Goal: Information Seeking & Learning: Learn about a topic

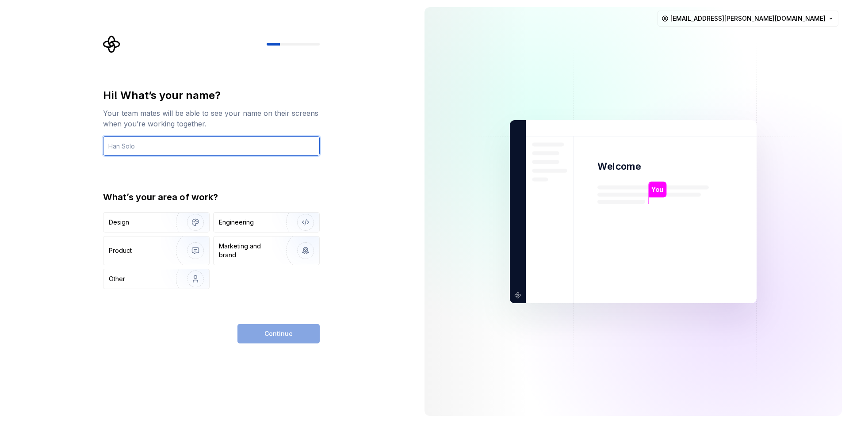
click at [208, 142] on input "text" at bounding box center [211, 145] width 217 height 19
type input "Myongyop"
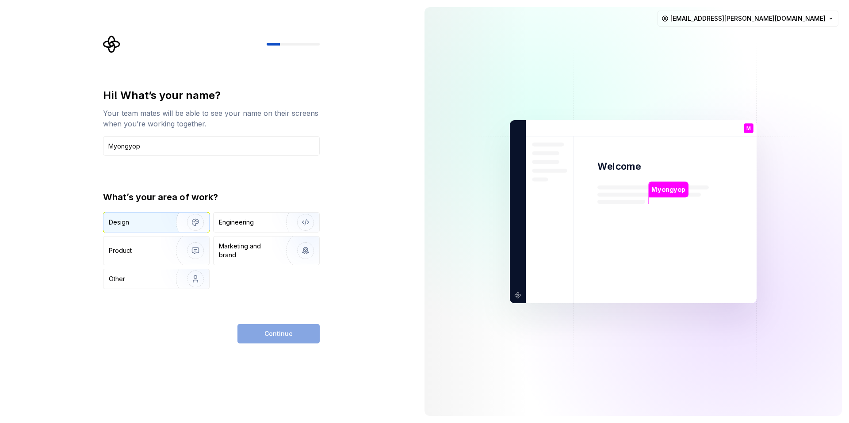
click at [149, 221] on div "Design" at bounding box center [137, 222] width 56 height 9
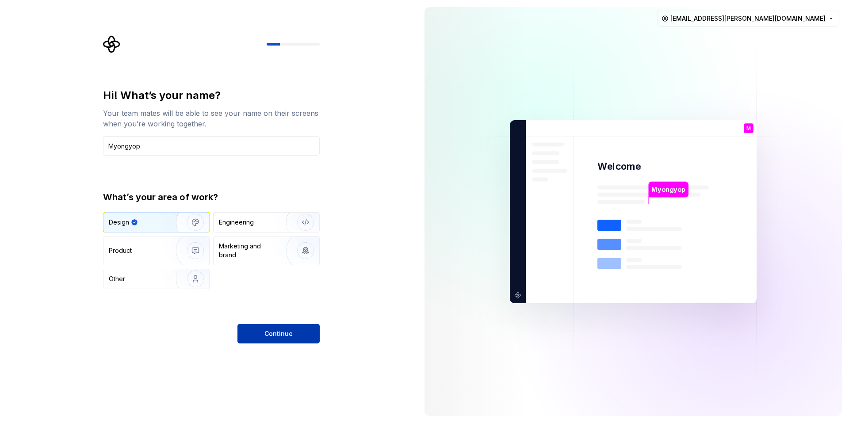
click at [295, 334] on button "Continue" at bounding box center [279, 333] width 82 height 19
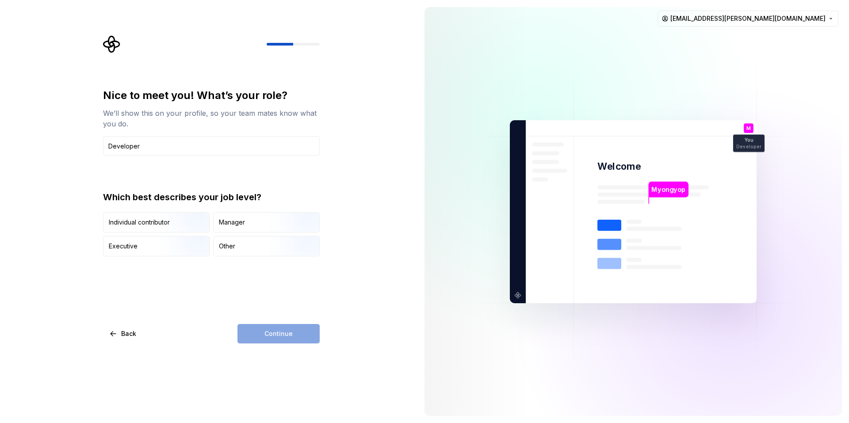
type input "Developer"
click at [302, 336] on div "Continue" at bounding box center [279, 333] width 82 height 19
click at [238, 225] on div "Manager" at bounding box center [232, 222] width 26 height 9
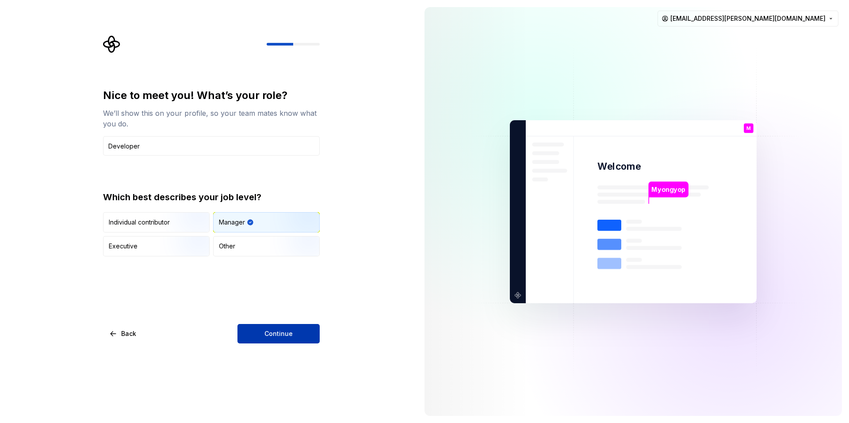
click at [278, 337] on span "Continue" at bounding box center [279, 334] width 28 height 9
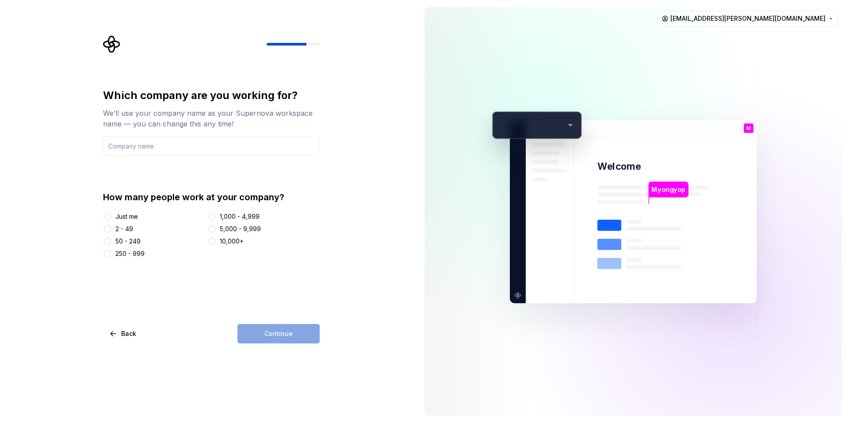
click at [125, 217] on div "Just me" at bounding box center [126, 216] width 23 height 9
click at [111, 217] on button "Just me" at bounding box center [107, 216] width 7 height 7
click at [140, 149] on input "text" at bounding box center [211, 145] width 217 height 19
click at [249, 336] on div "Continue" at bounding box center [279, 333] width 82 height 19
click at [171, 140] on input "text" at bounding box center [211, 145] width 217 height 19
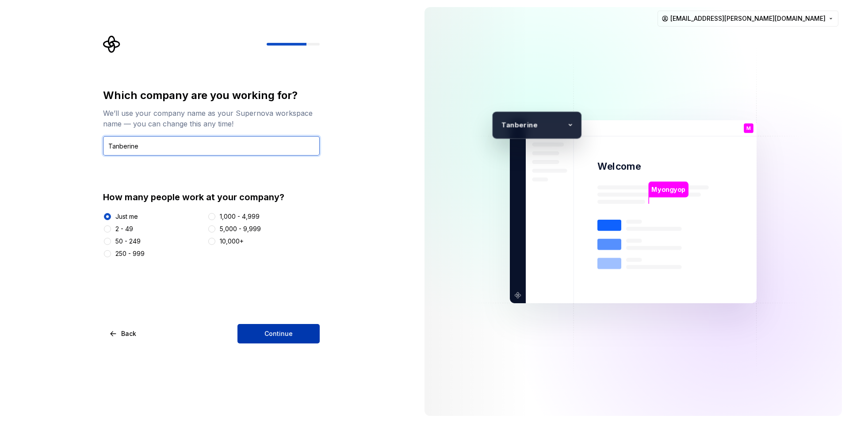
type input "Tanberine"
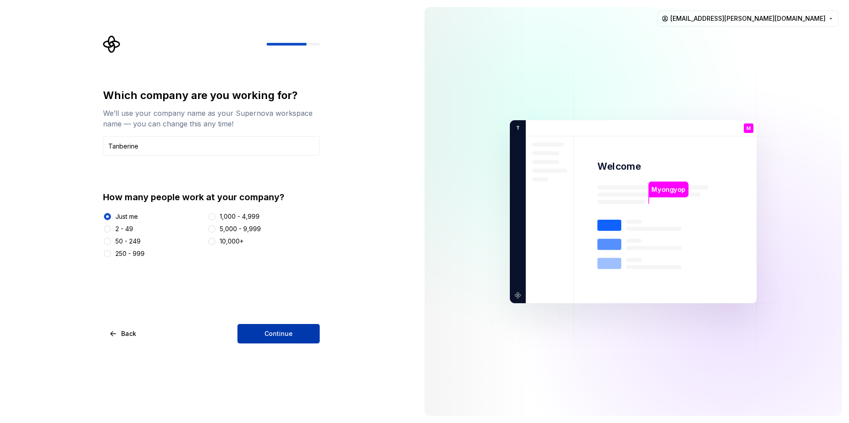
click at [273, 328] on button "Continue" at bounding box center [279, 333] width 82 height 19
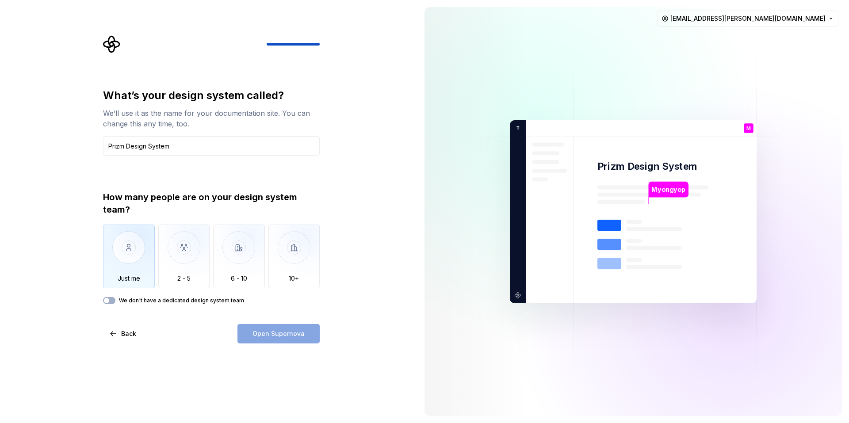
type input "Prizm Design System"
click at [127, 244] on img "button" at bounding box center [129, 254] width 52 height 59
click at [268, 338] on span "Open Supernova" at bounding box center [279, 334] width 52 height 9
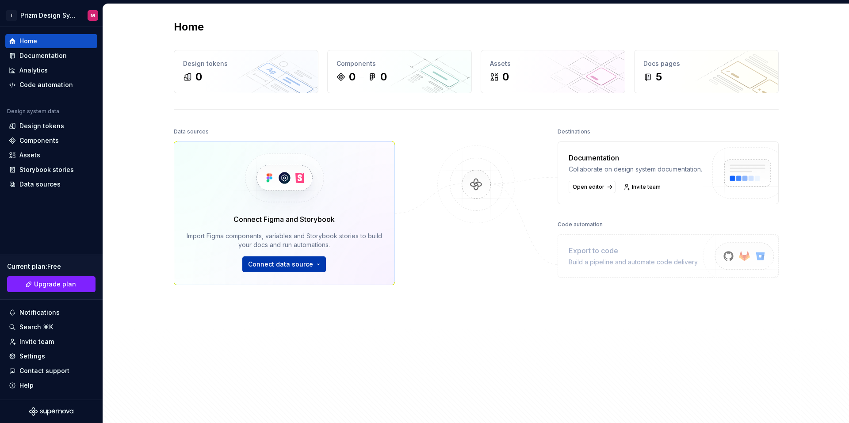
click at [302, 265] on html "T Prizm Design System M Home Documentation Analytics Code automation Design sys…" at bounding box center [424, 211] width 849 height 423
click at [167, 293] on html "T Prizm Design System M Home Documentation Analytics Code automation Design sys…" at bounding box center [424, 211] width 849 height 423
click at [71, 279] on link "Upgrade plan" at bounding box center [51, 285] width 88 height 16
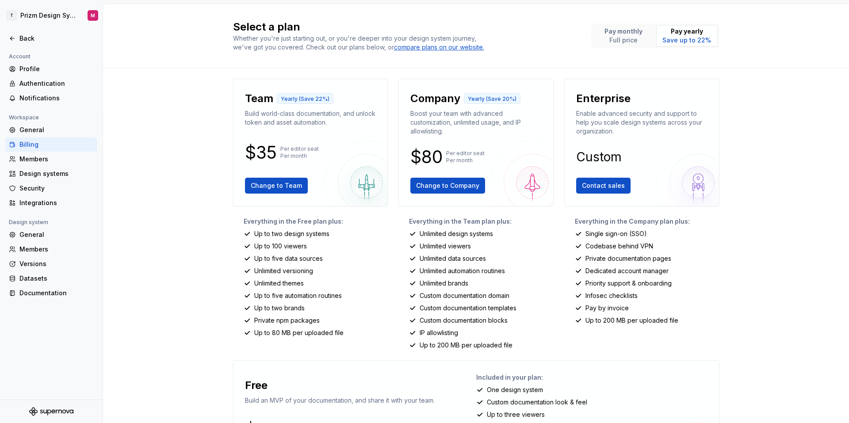
click at [299, 99] on p "Yearly (Save 22%)" at bounding box center [305, 99] width 49 height 7
click at [624, 35] on p "Pay monthly" at bounding box center [624, 31] width 38 height 9
click at [173, 176] on div "Select a plan Whether you're just starting out, or you're deeper into your desi…" at bounding box center [476, 213] width 746 height 419
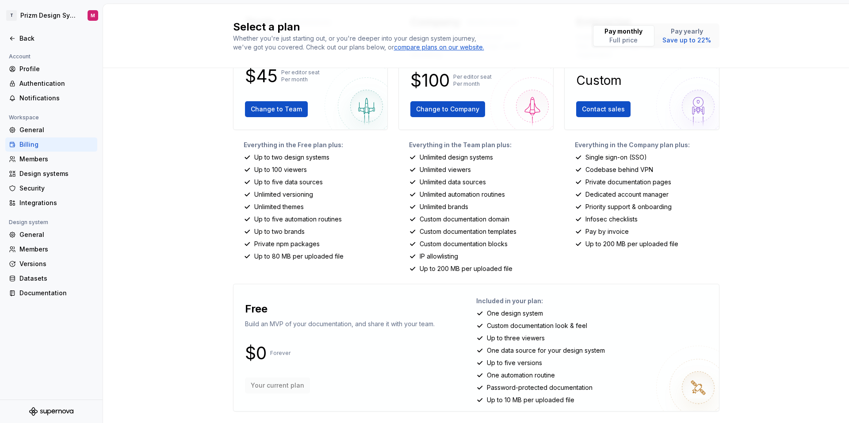
scroll to position [79, 0]
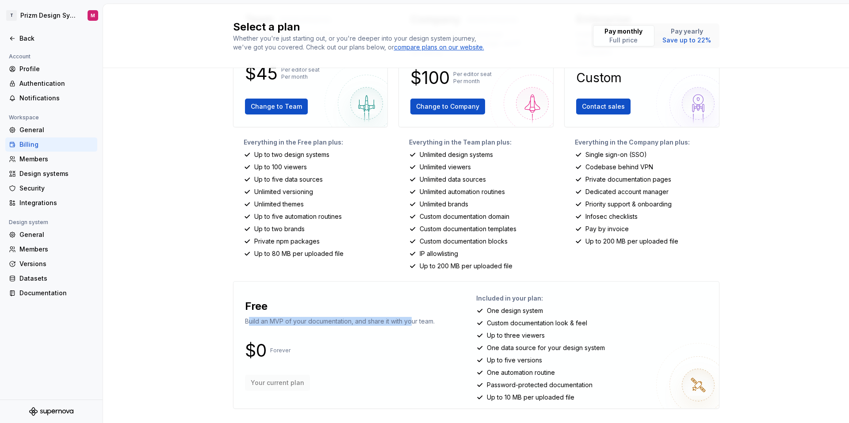
drag, startPoint x: 245, startPoint y: 322, endPoint x: 411, endPoint y: 326, distance: 166.0
click at [411, 326] on div "Free Build an MVP of your documentation, and share it with your team. $0 Foreve…" at bounding box center [340, 345] width 199 height 102
click at [442, 326] on div "Free Build an MVP of your documentation, and share it with your team. $0 Foreve…" at bounding box center [359, 345] width 236 height 113
drag, startPoint x: 483, startPoint y: 308, endPoint x: 540, endPoint y: 313, distance: 57.7
click at [540, 313] on div "One design system" at bounding box center [594, 311] width 236 height 9
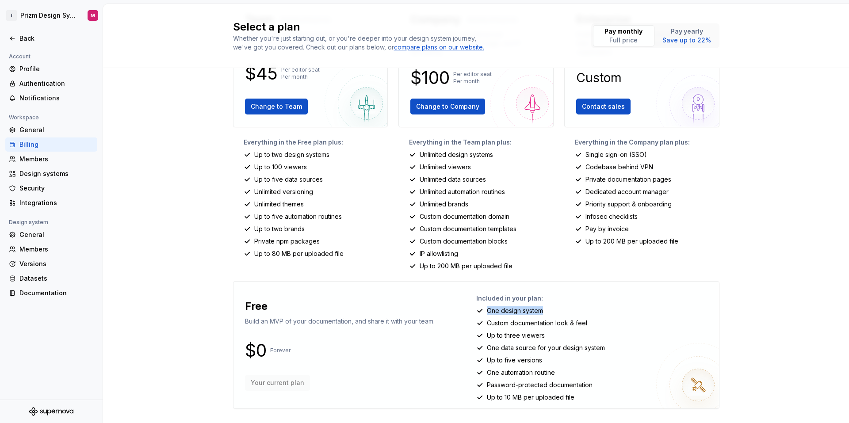
click at [593, 307] on div "One design system" at bounding box center [594, 311] width 236 height 9
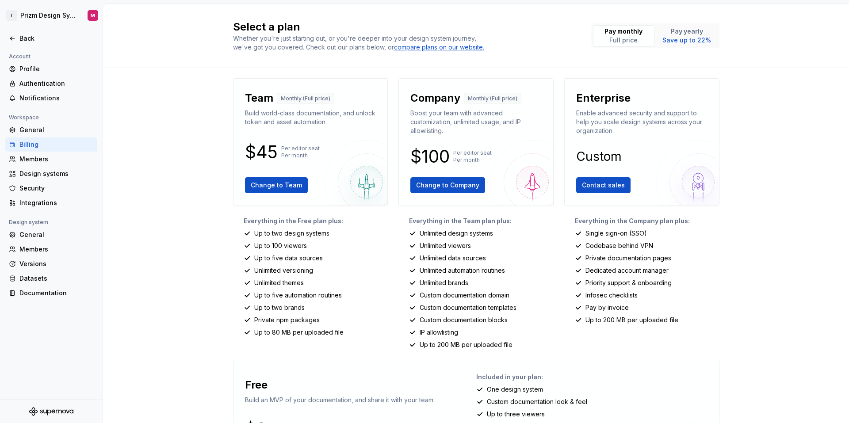
scroll to position [0, 0]
click at [31, 70] on div "Profile" at bounding box center [56, 69] width 74 height 9
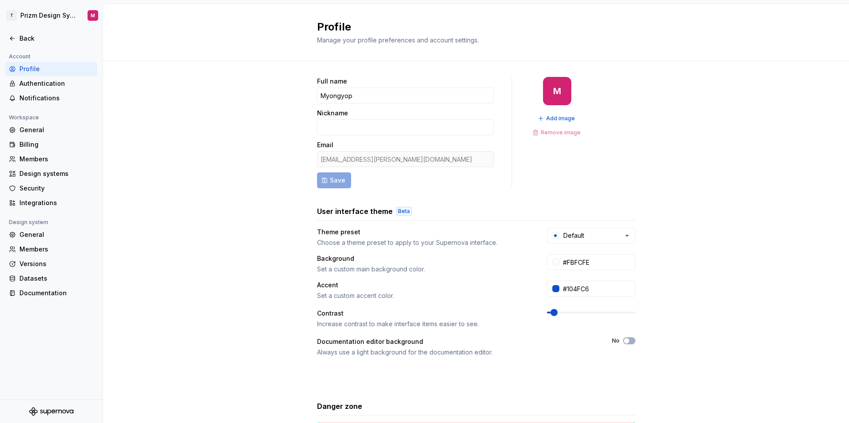
click at [150, 133] on div "Full name [PERSON_NAME] Email [EMAIL_ADDRESS][PERSON_NAME][DOMAIN_NAME] Save M …" at bounding box center [476, 284] width 746 height 446
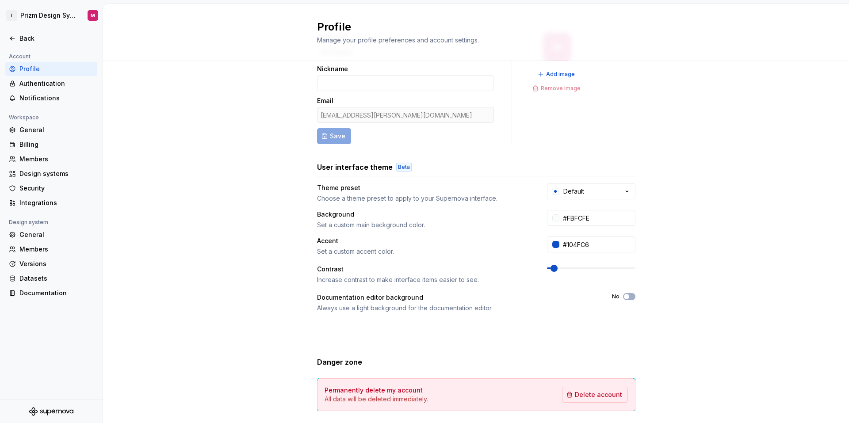
scroll to position [84, 0]
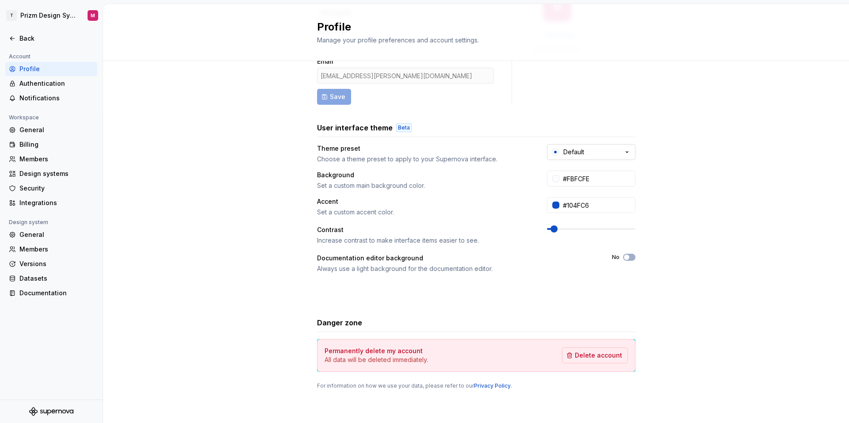
click at [623, 153] on icon "button" at bounding box center [627, 152] width 9 height 9
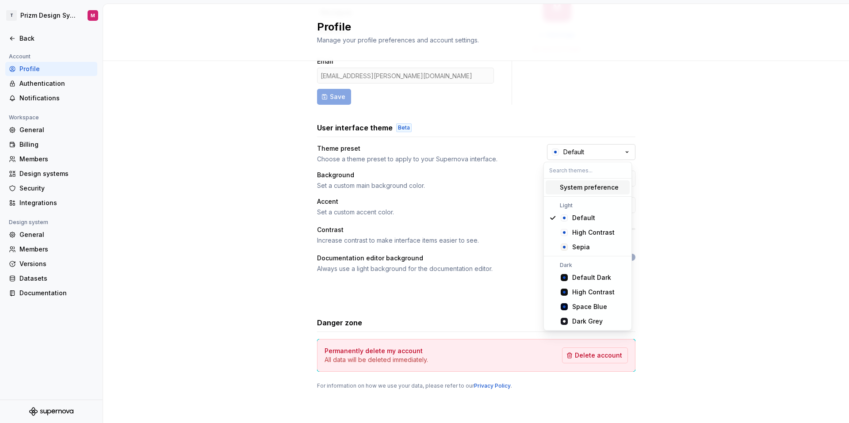
click at [623, 153] on icon "button" at bounding box center [627, 152] width 9 height 9
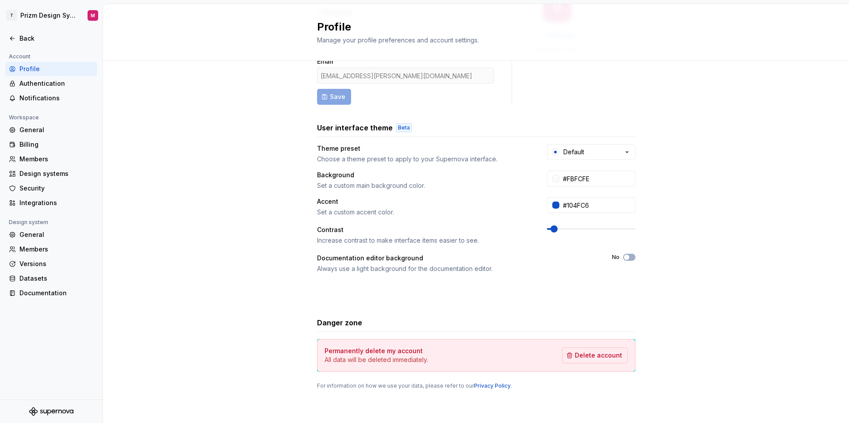
click at [268, 177] on div "Full name [PERSON_NAME] Email [EMAIL_ADDRESS][PERSON_NAME][DOMAIN_NAME] Save M …" at bounding box center [476, 200] width 746 height 446
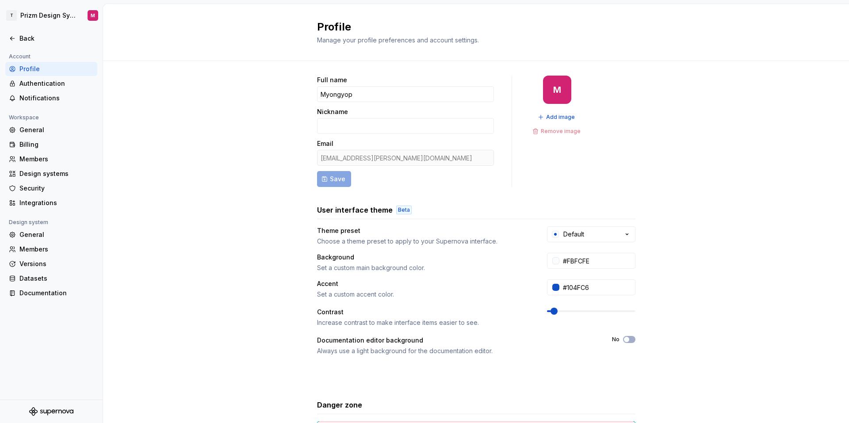
scroll to position [0, 0]
click at [268, 177] on div "Full name [PERSON_NAME] Email [EMAIL_ADDRESS][PERSON_NAME][DOMAIN_NAME] Save M …" at bounding box center [476, 284] width 746 height 446
click at [57, 88] on div "Authentication" at bounding box center [56, 83] width 74 height 9
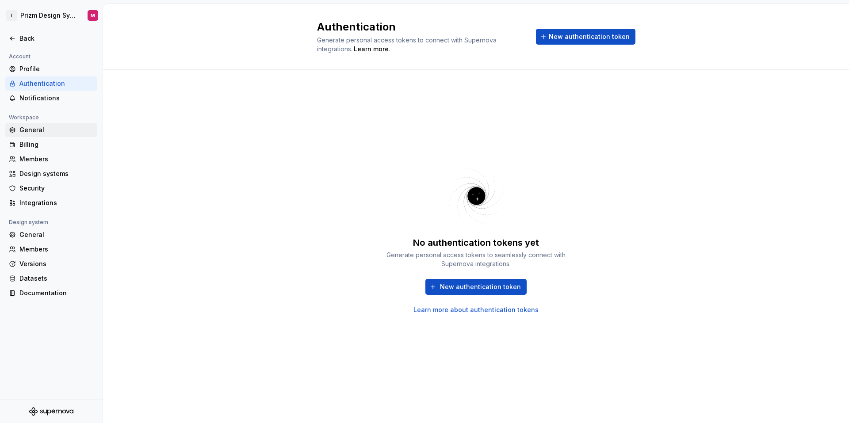
click at [38, 128] on div "General" at bounding box center [56, 130] width 74 height 9
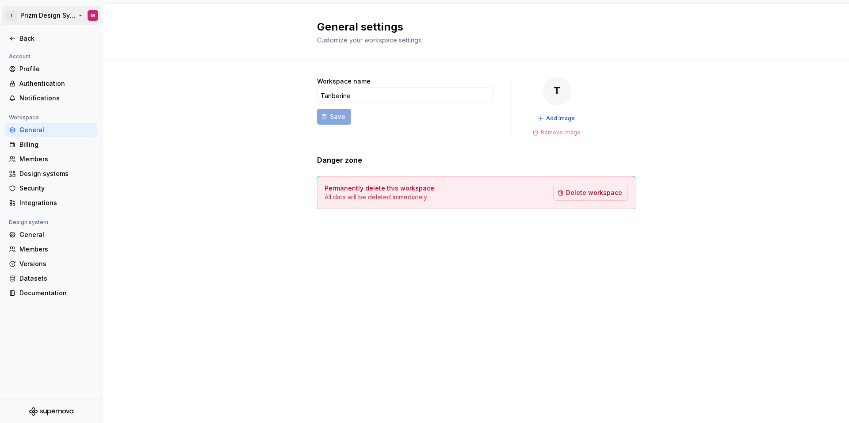
click at [59, 15] on html "T Prizm Design System M Back Account Profile Authentication Notifications Works…" at bounding box center [424, 211] width 849 height 423
click at [124, 107] on html "T Prizm Design System M Back Account Profile Authentication Notifications Works…" at bounding box center [424, 211] width 849 height 423
click at [28, 39] on div "Back" at bounding box center [56, 38] width 74 height 9
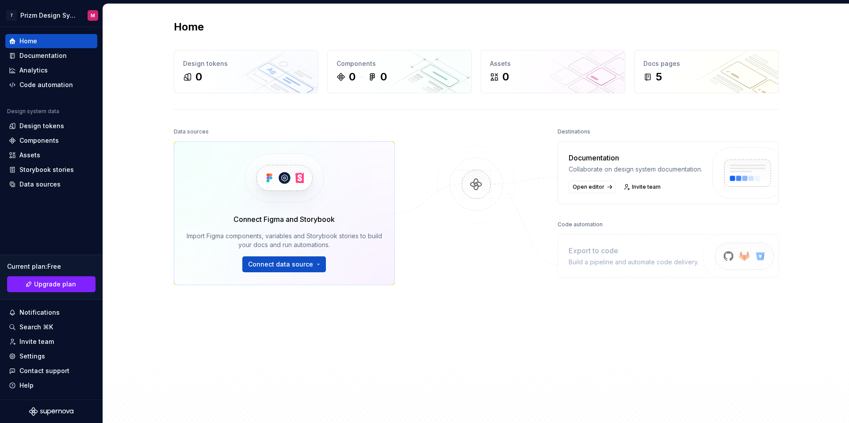
click at [144, 206] on div "Home Design tokens 0 Components 0 0 Assets 0 Docs pages 5 Data sources Connect …" at bounding box center [476, 217] width 746 height 427
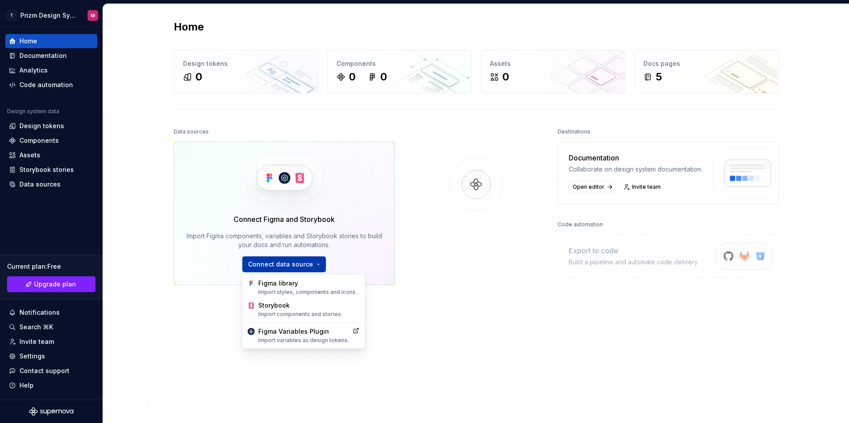
click at [265, 265] on html "T Prizm Design System M Home Documentation Analytics Code automation Design sys…" at bounding box center [424, 211] width 849 height 423
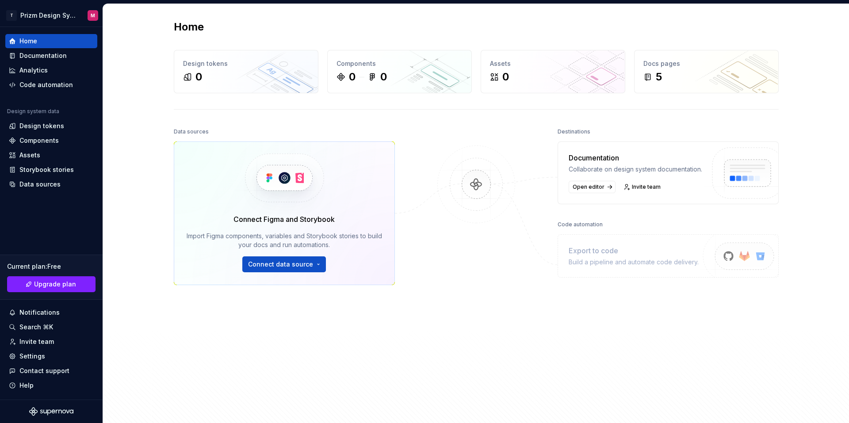
click at [157, 309] on html "T Prizm Design System M Home Documentation Analytics Code automation Design sys…" at bounding box center [424, 211] width 849 height 423
click at [481, 226] on img at bounding box center [477, 194] width 86 height 96
click at [61, 172] on div "Storybook stories" at bounding box center [46, 169] width 54 height 9
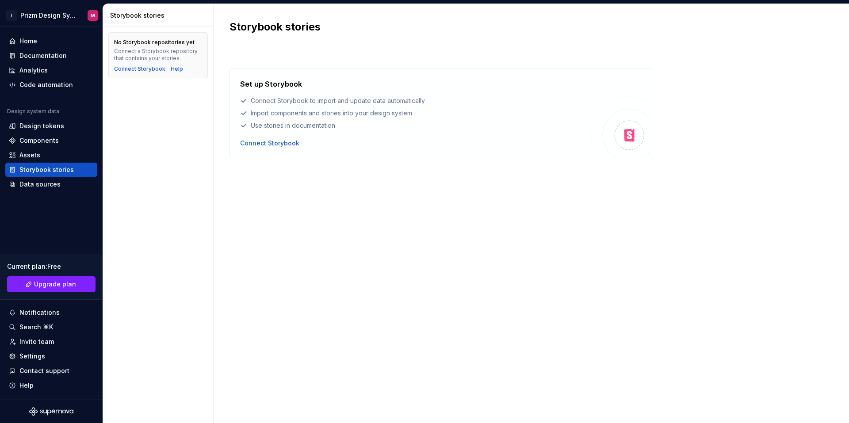
click at [291, 209] on div "Set up Storybook Connect Storybook to import and update data automatically Impo…" at bounding box center [532, 229] width 604 height 322
click at [47, 184] on div "Data sources" at bounding box center [39, 184] width 41 height 9
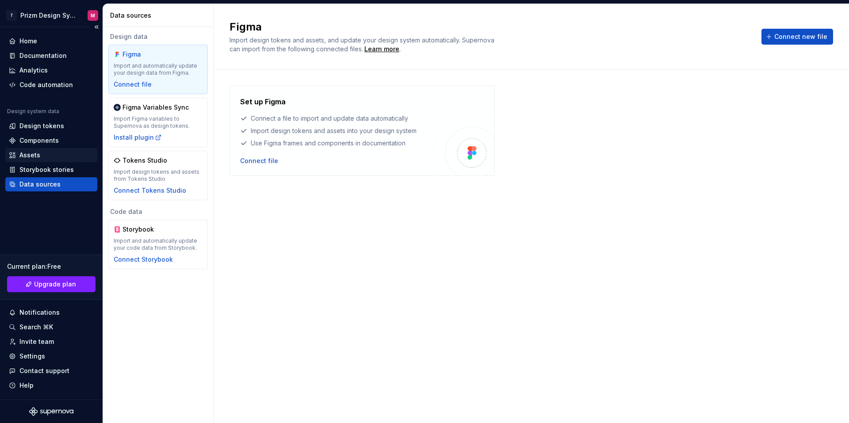
click at [34, 157] on div "Assets" at bounding box center [29, 155] width 21 height 9
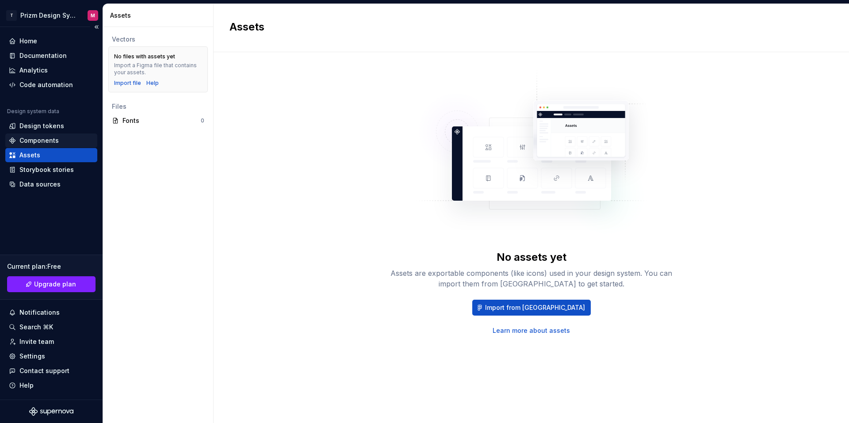
click at [53, 141] on div "Components" at bounding box center [38, 140] width 39 height 9
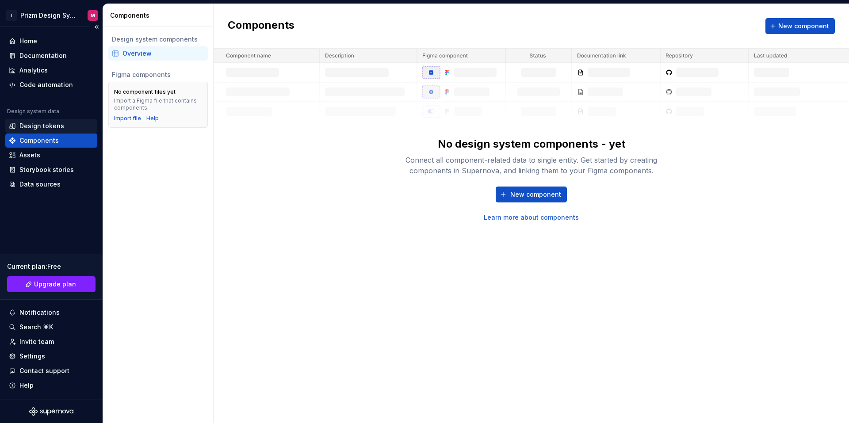
click at [53, 123] on div "Design tokens" at bounding box center [41, 126] width 45 height 9
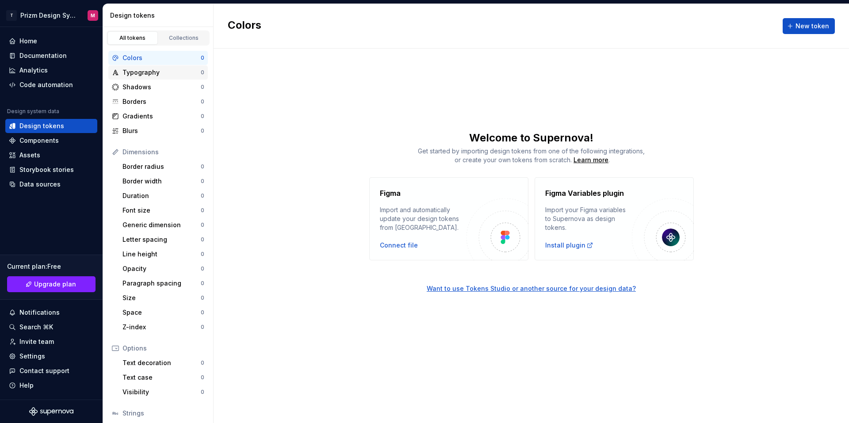
click at [154, 76] on div "Typography" at bounding box center [162, 72] width 78 height 9
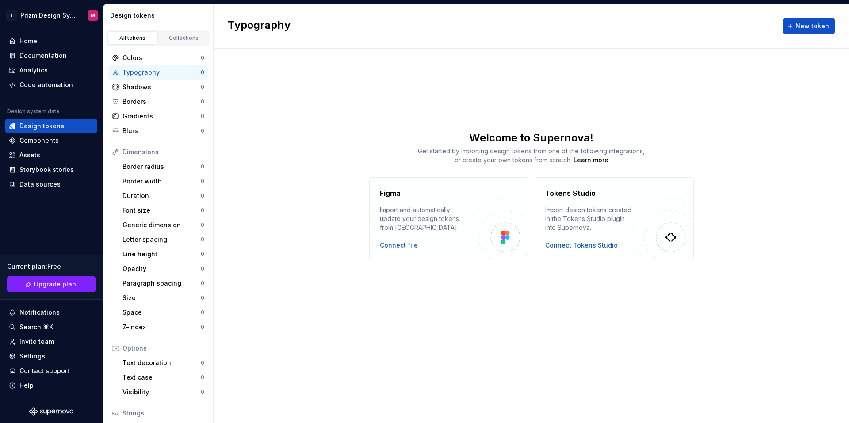
click at [338, 147] on div "Get started by importing design tokens from one of the following integrations, …" at bounding box center [532, 156] width 636 height 18
click at [327, 151] on div "Get started by importing design tokens from one of the following integrations, …" at bounding box center [532, 156] width 636 height 18
click at [327, 153] on div "Get started by importing design tokens from one of the following integrations, …" at bounding box center [532, 156] width 636 height 18
click at [336, 119] on div "Typography New token Welcome to Supernova! Get started by importing design toke…" at bounding box center [532, 213] width 636 height 419
click at [152, 168] on div "Border radius" at bounding box center [162, 166] width 78 height 9
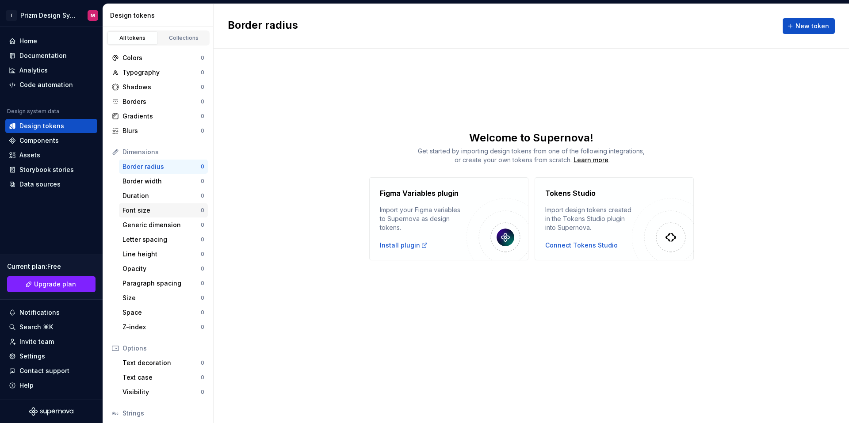
click at [145, 208] on div "Font size" at bounding box center [162, 210] width 78 height 9
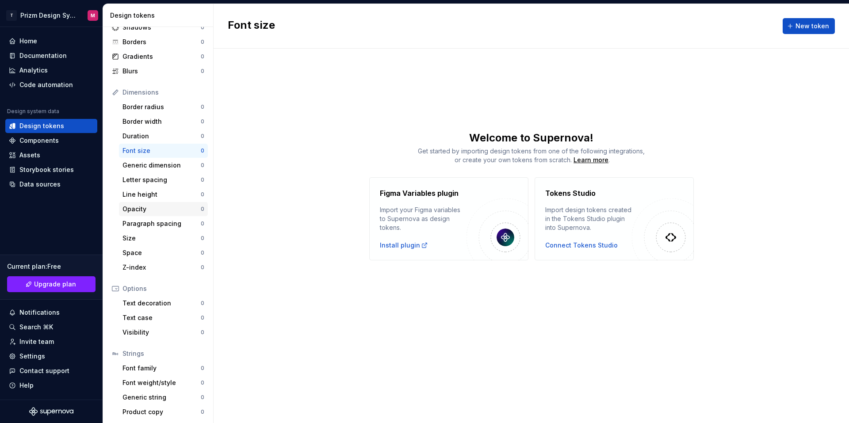
scroll to position [61, 0]
click at [151, 303] on div "Text decoration" at bounding box center [162, 302] width 78 height 9
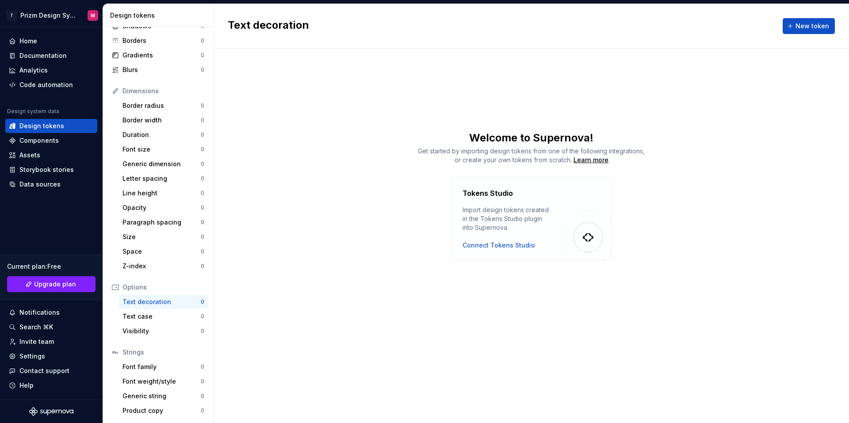
click at [284, 281] on div "Text decoration New token Welcome to Supernova! Get started by importing design…" at bounding box center [532, 213] width 636 height 419
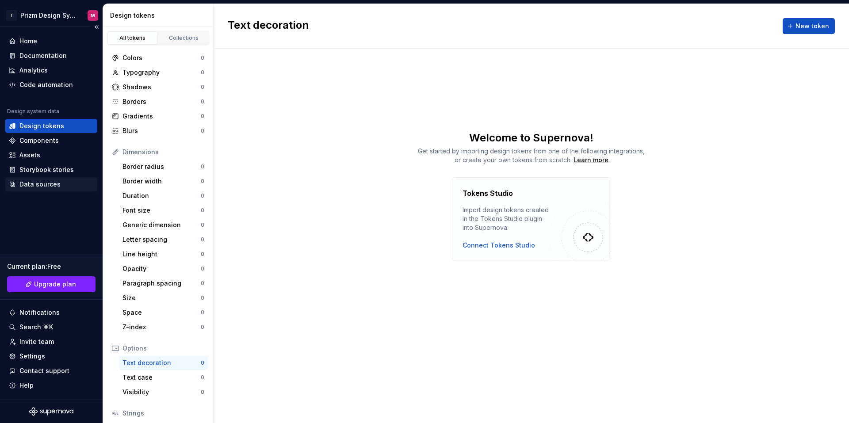
click at [35, 184] on div "Data sources" at bounding box center [39, 184] width 41 height 9
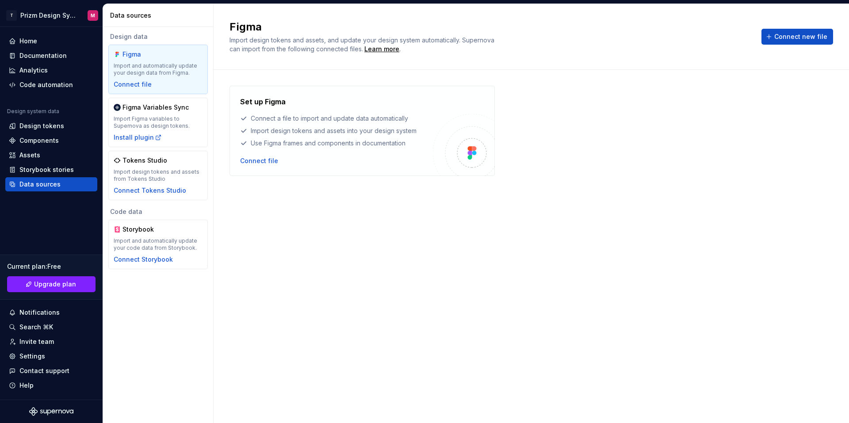
click at [272, 209] on div "Set up Figma Connect a file to import and update data automatically Import desi…" at bounding box center [532, 238] width 604 height 304
click at [43, 122] on div "Design tokens" at bounding box center [41, 126] width 45 height 9
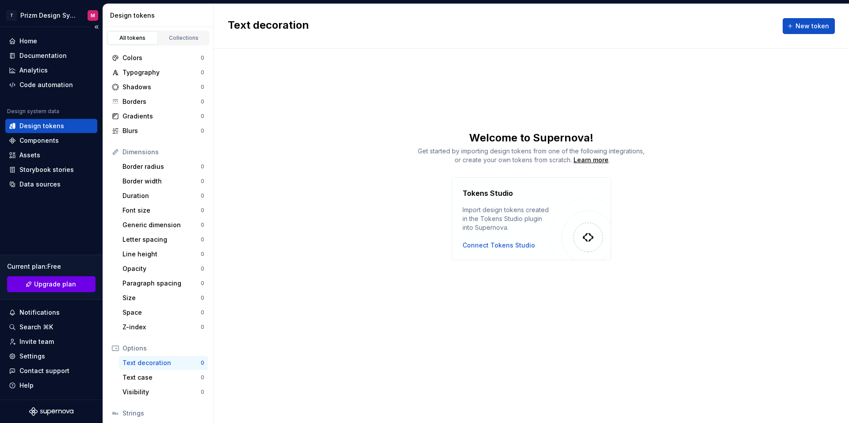
click at [50, 284] on span "Upgrade plan" at bounding box center [55, 284] width 42 height 9
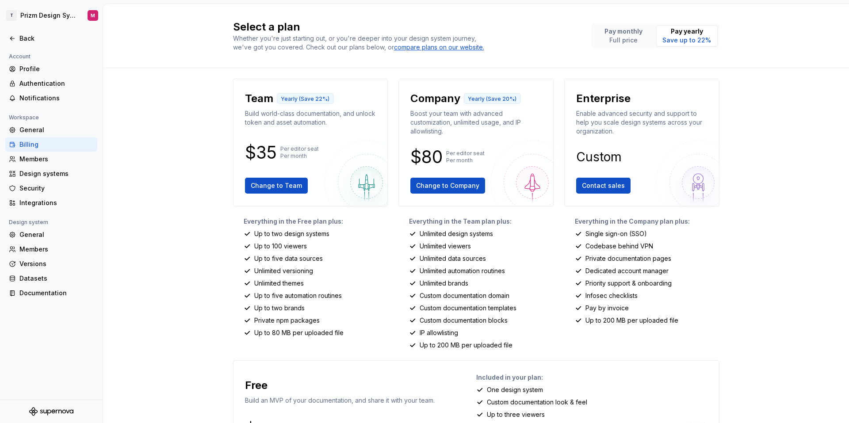
click at [192, 218] on div "Select a plan Whether you're just starting out, or you're deeper into your desi…" at bounding box center [476, 213] width 746 height 419
click at [191, 215] on div "Select a plan Whether you're just starting out, or you're deeper into your desi…" at bounding box center [476, 213] width 746 height 419
click at [54, 15] on html "T Prizm Design System M Back Account Profile Authentication Notifications Works…" at bounding box center [424, 211] width 849 height 423
click at [150, 105] on html "T Prizm Design System M Back Account Profile Authentication Notifications Works…" at bounding box center [424, 211] width 849 height 423
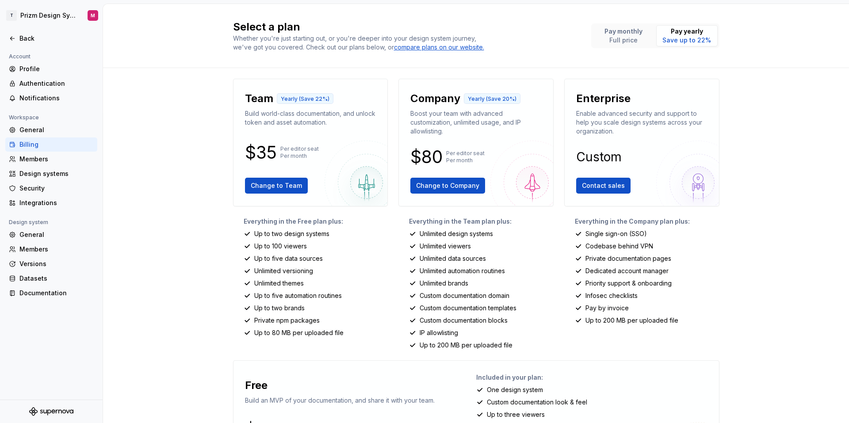
click at [54, 411] on icon "Supernova Logo" at bounding box center [54, 412] width 4 height 4
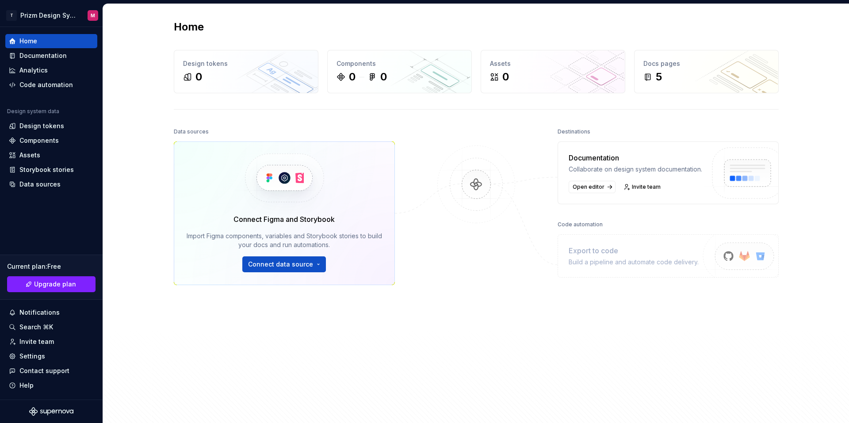
click at [436, 258] on div at bounding box center [476, 253] width 88 height 254
click at [653, 84] on div "Docs pages 5" at bounding box center [707, 71] width 144 height 42
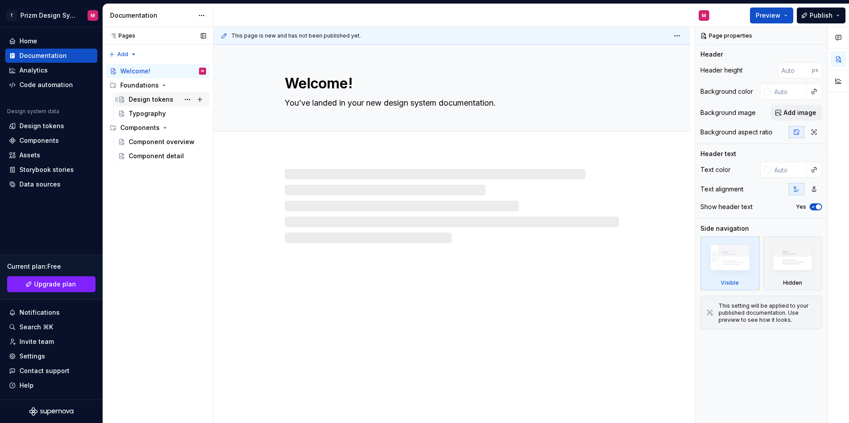
click at [140, 103] on div "Design tokens" at bounding box center [151, 99] width 45 height 9
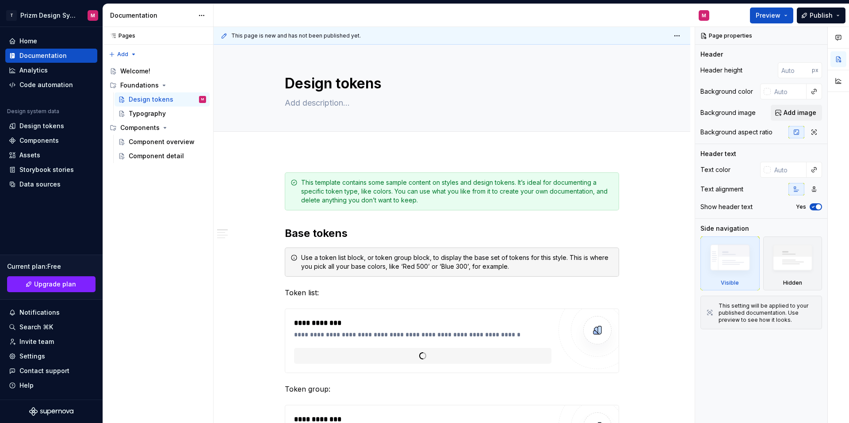
type textarea "*"
